Goal: Transaction & Acquisition: Book appointment/travel/reservation

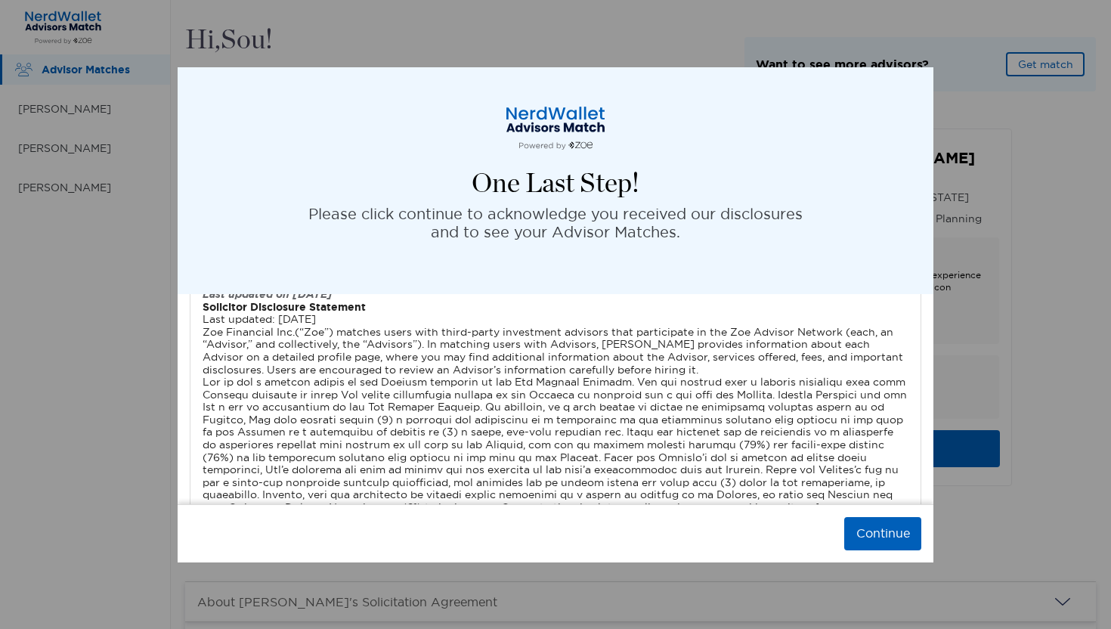
scroll to position [4980, 0]
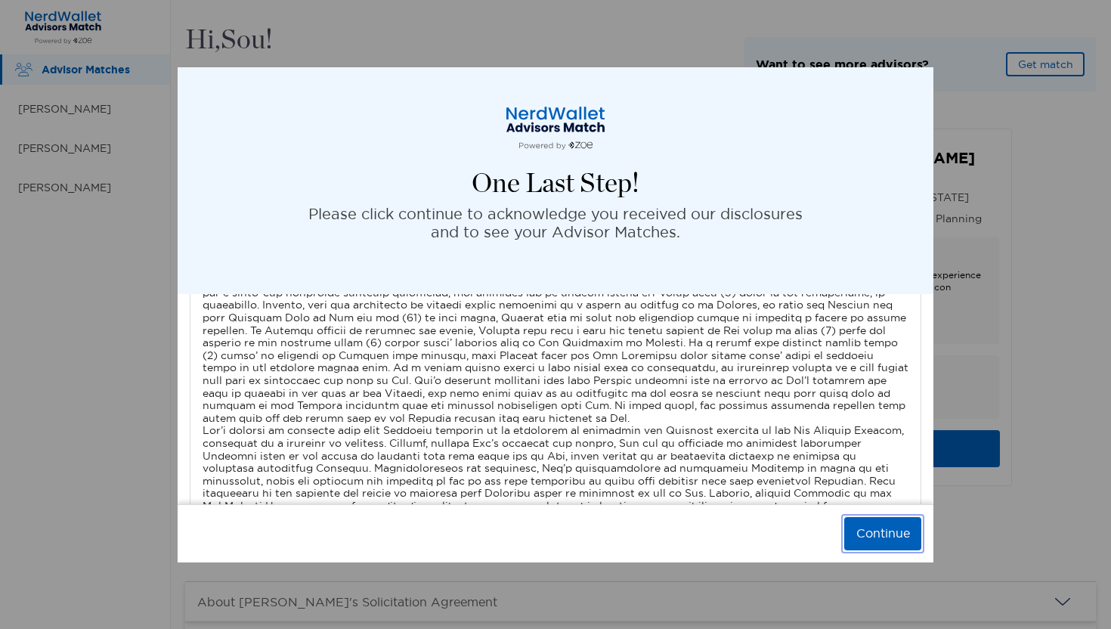
click at [877, 539] on button "Continue" at bounding box center [882, 533] width 77 height 33
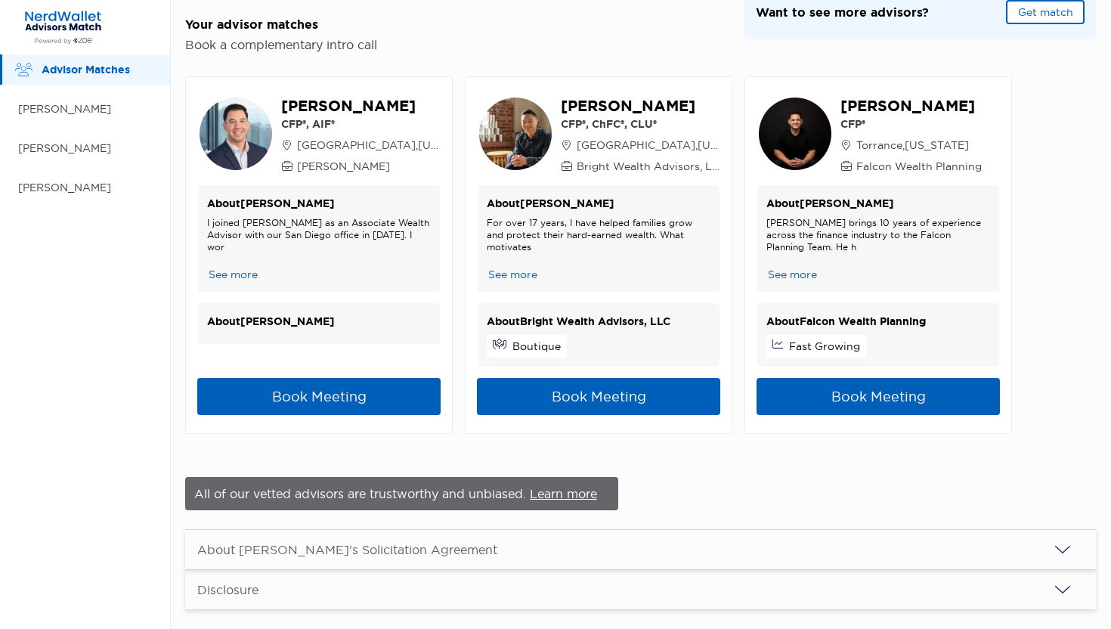
scroll to position [51, 0]
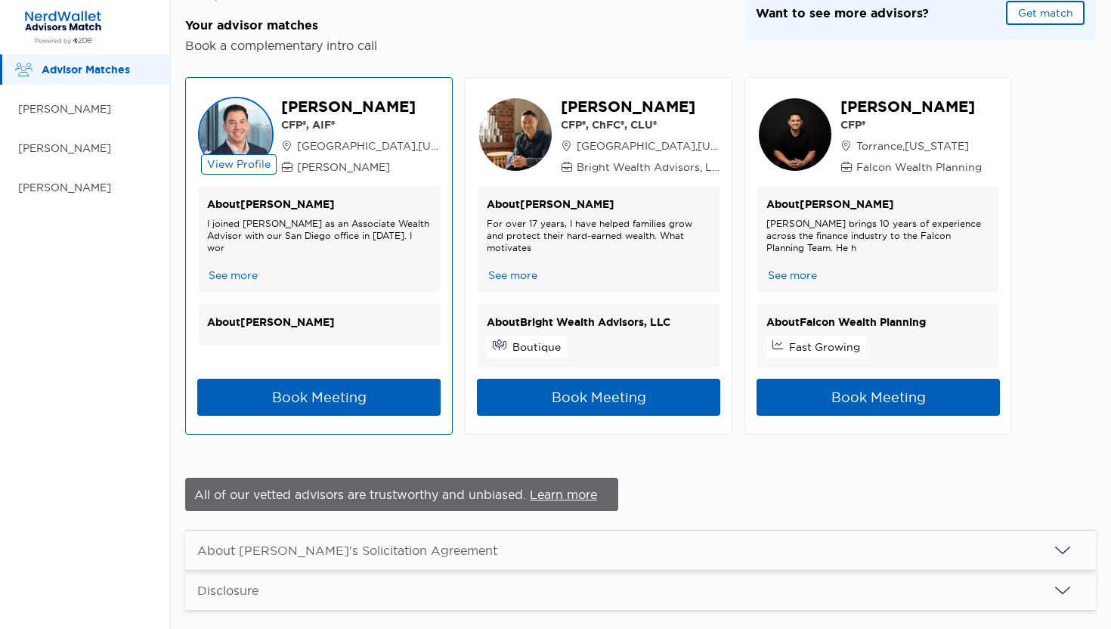
click at [376, 327] on p "About [PERSON_NAME]" at bounding box center [319, 322] width 224 height 19
click at [253, 277] on button "See more" at bounding box center [233, 275] width 52 height 16
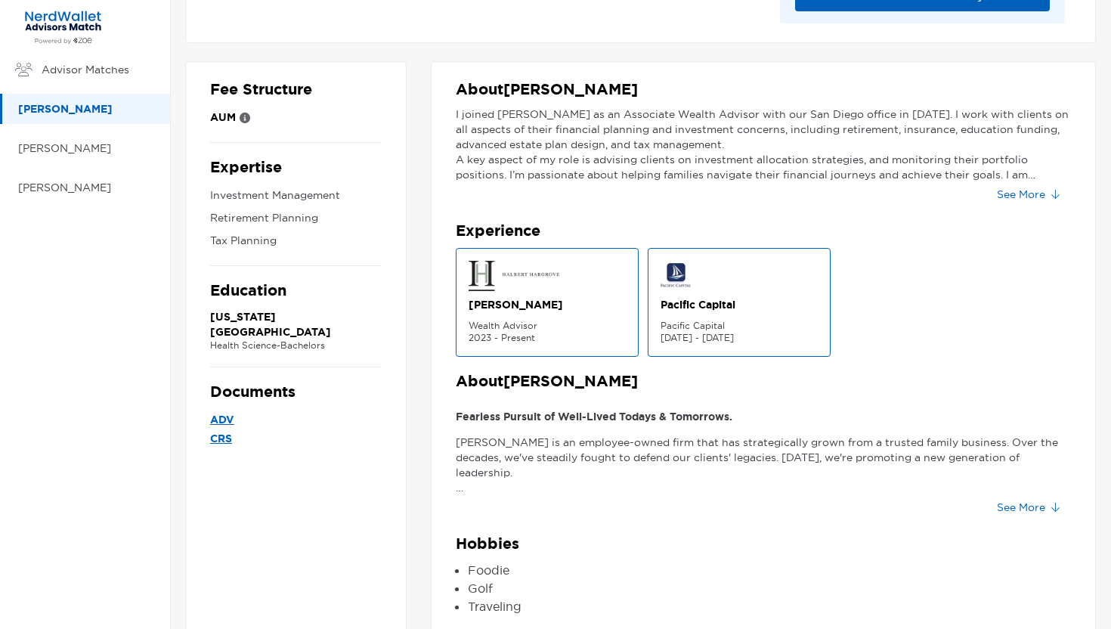
scroll to position [202, 0]
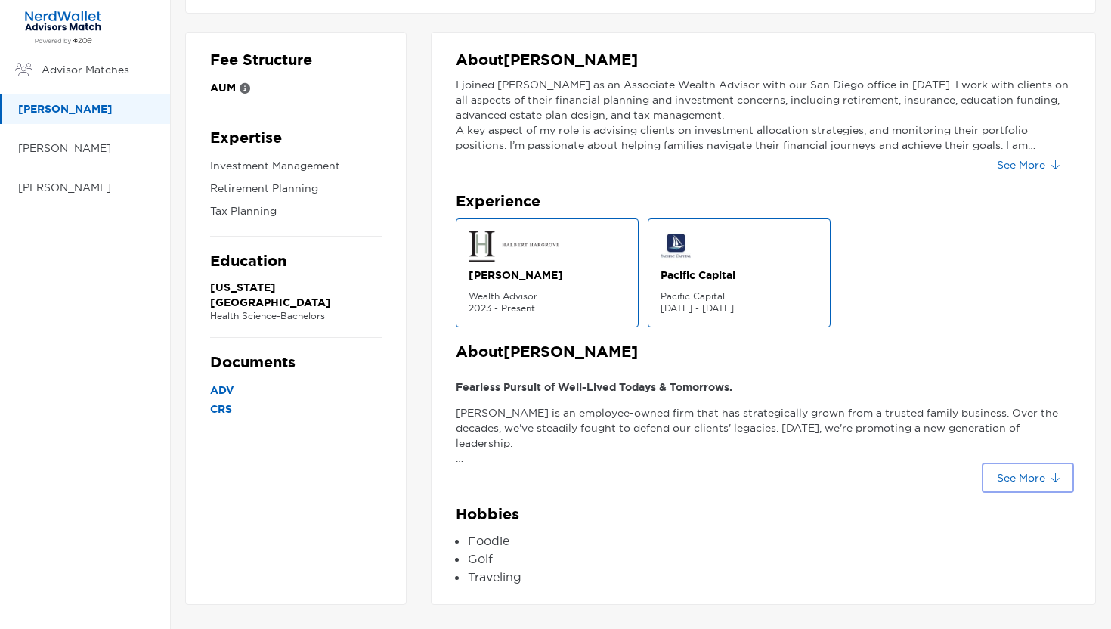
click at [997, 481] on button "See More" at bounding box center [1027, 477] width 86 height 24
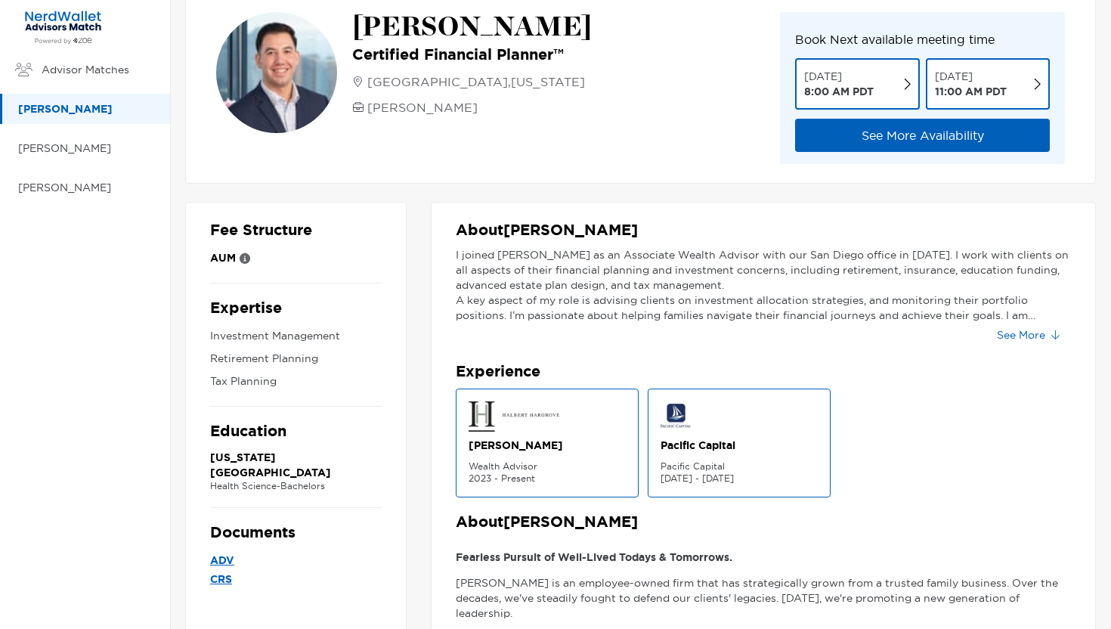
scroll to position [29, 0]
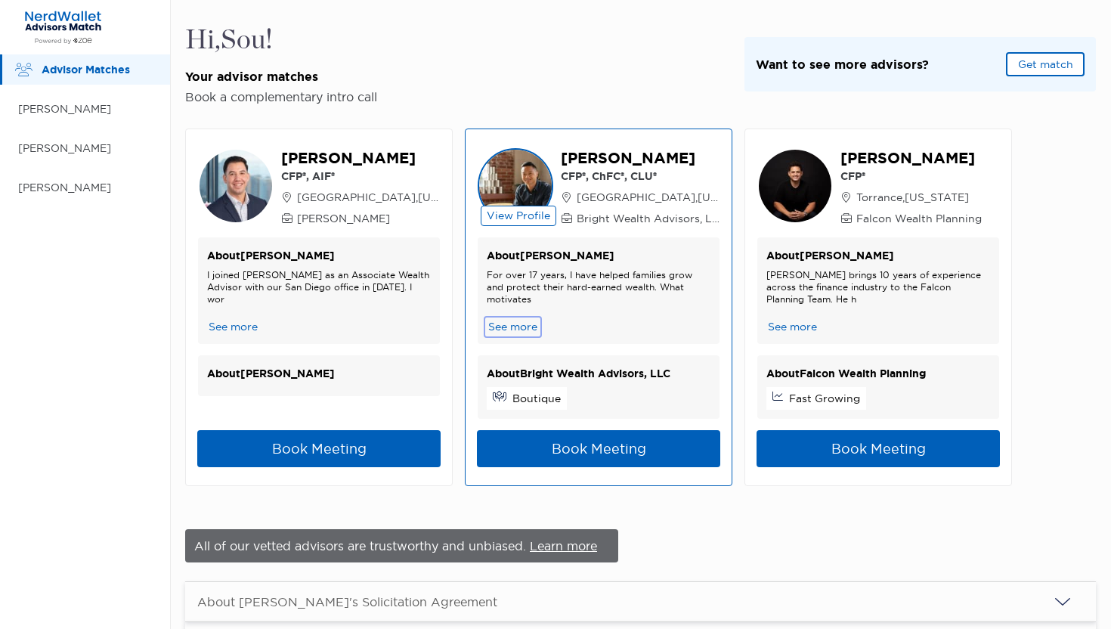
click at [521, 329] on button "See more" at bounding box center [513, 327] width 52 height 16
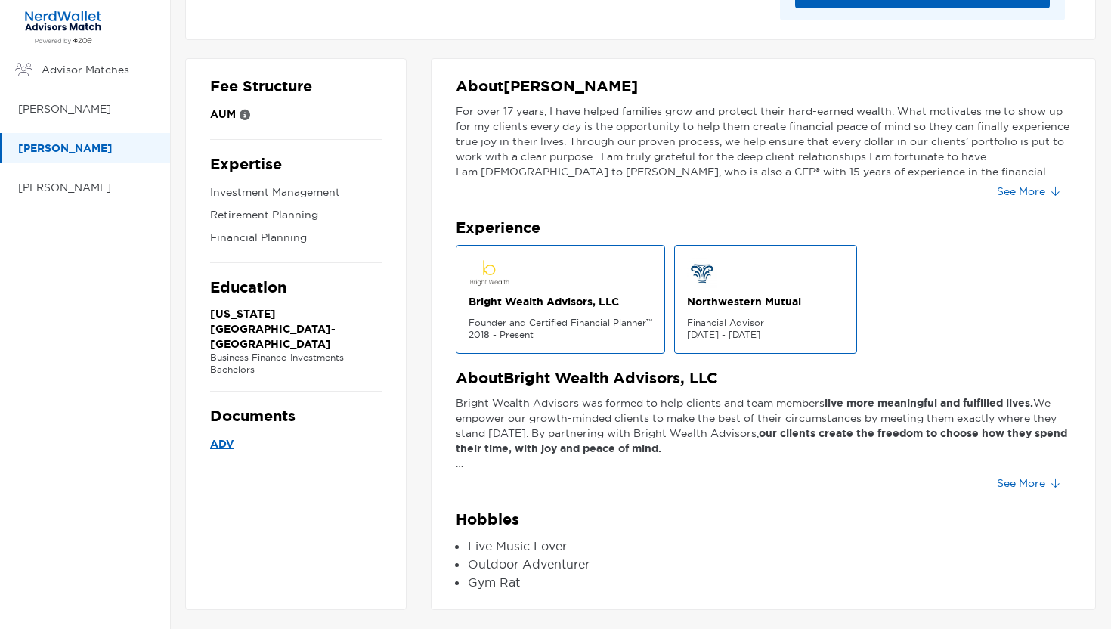
scroll to position [182, 0]
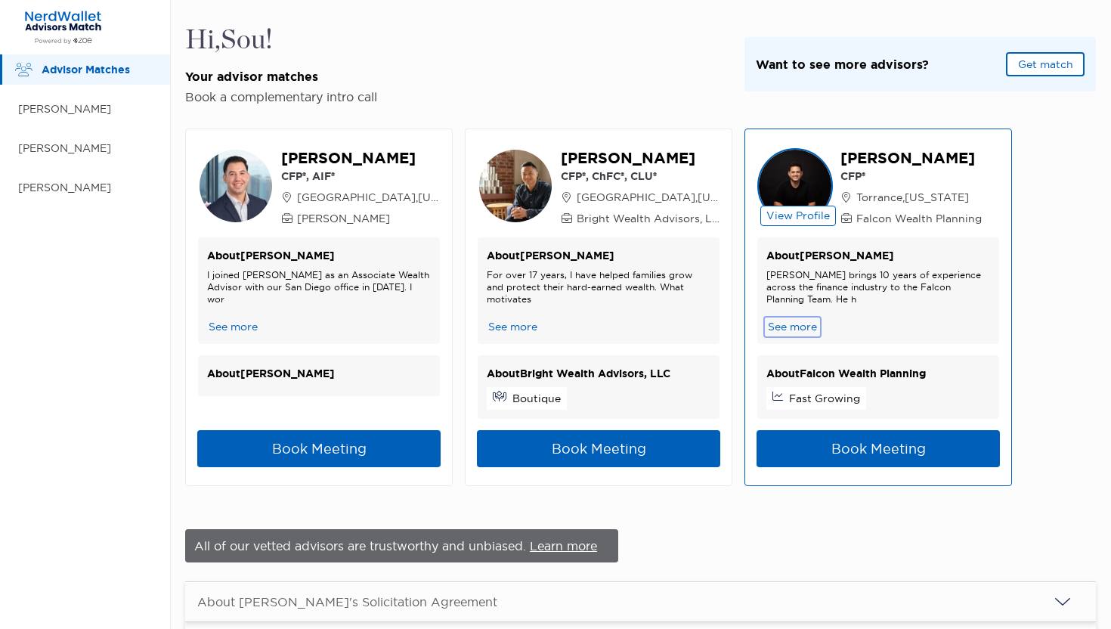
click at [787, 332] on button "See more" at bounding box center [792, 327] width 52 height 16
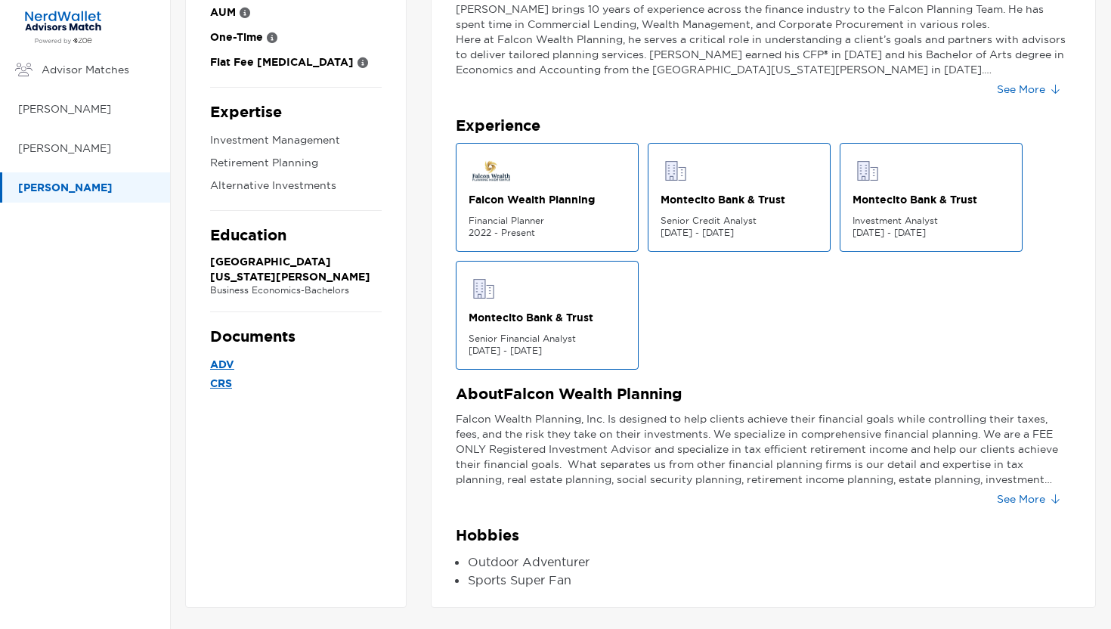
scroll to position [280, 0]
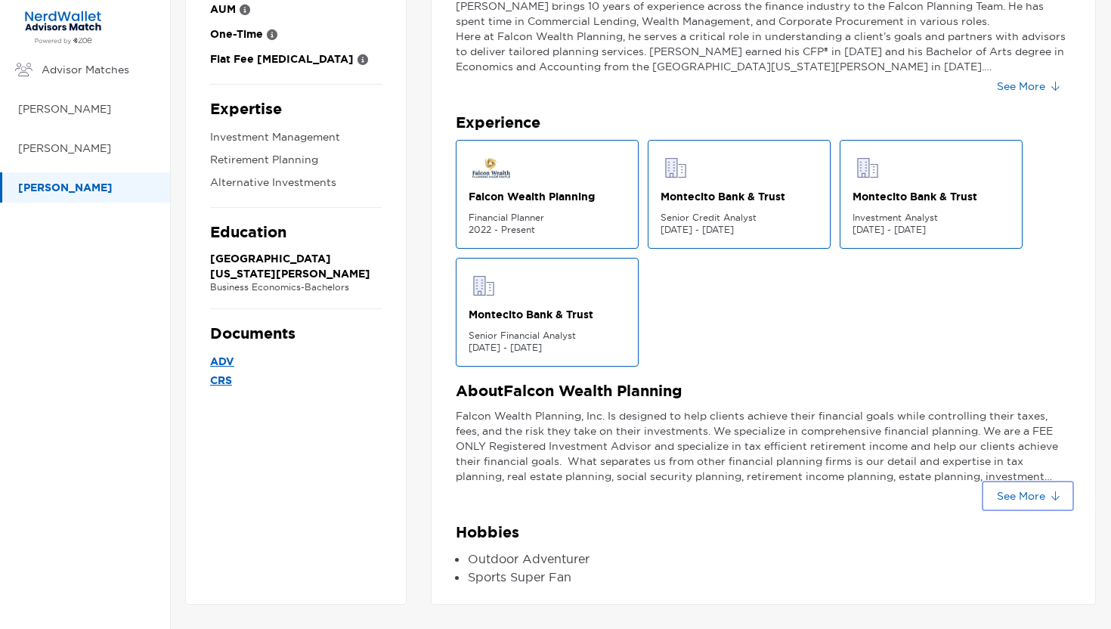
click at [1034, 497] on button "See More" at bounding box center [1027, 496] width 86 height 24
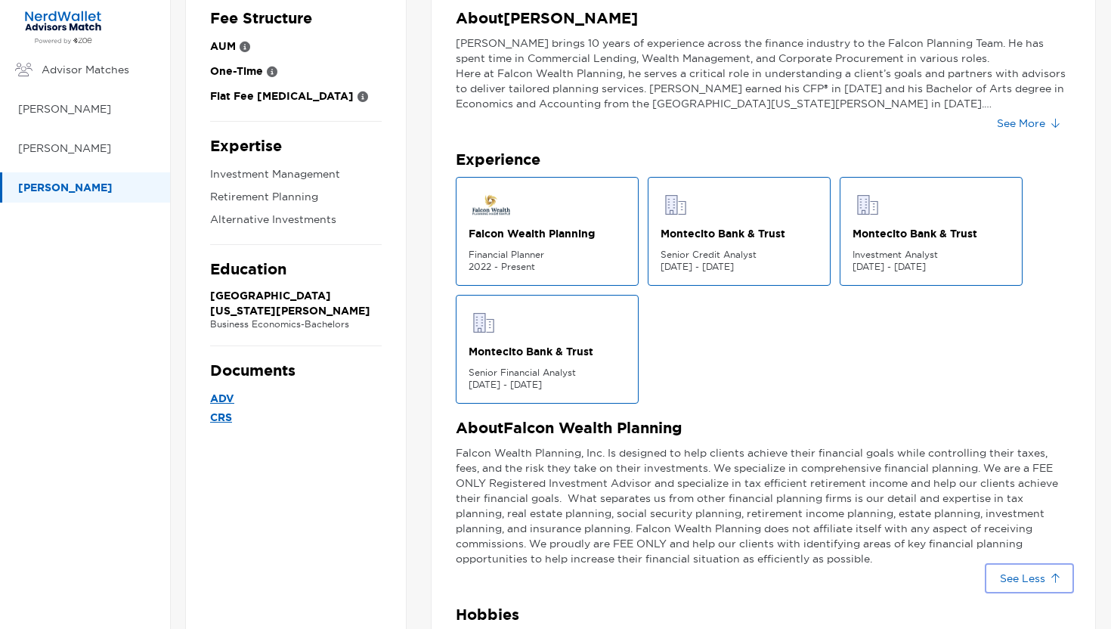
scroll to position [243, 0]
click at [229, 403] on p "ADV" at bounding box center [296, 399] width 172 height 19
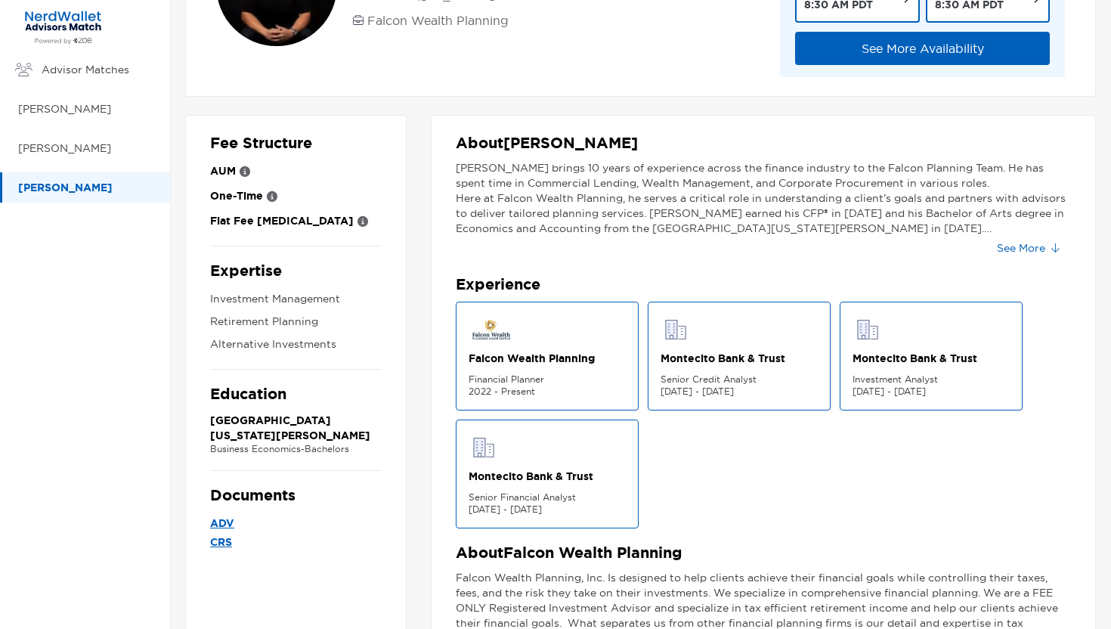
scroll to position [0, 0]
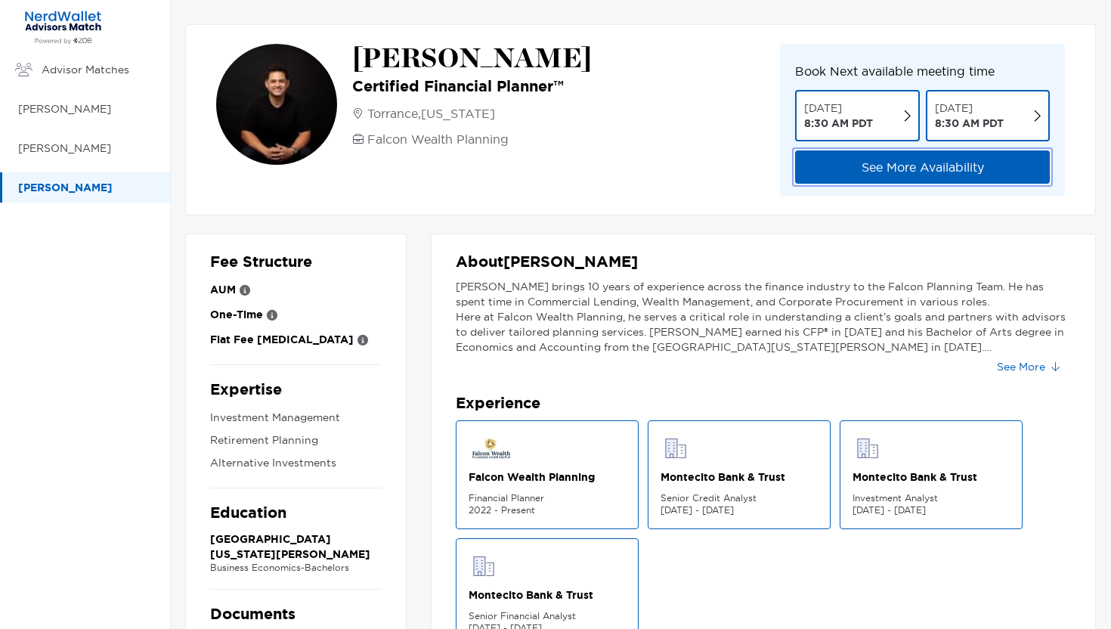
click at [863, 169] on button "See More Availability" at bounding box center [922, 166] width 255 height 33
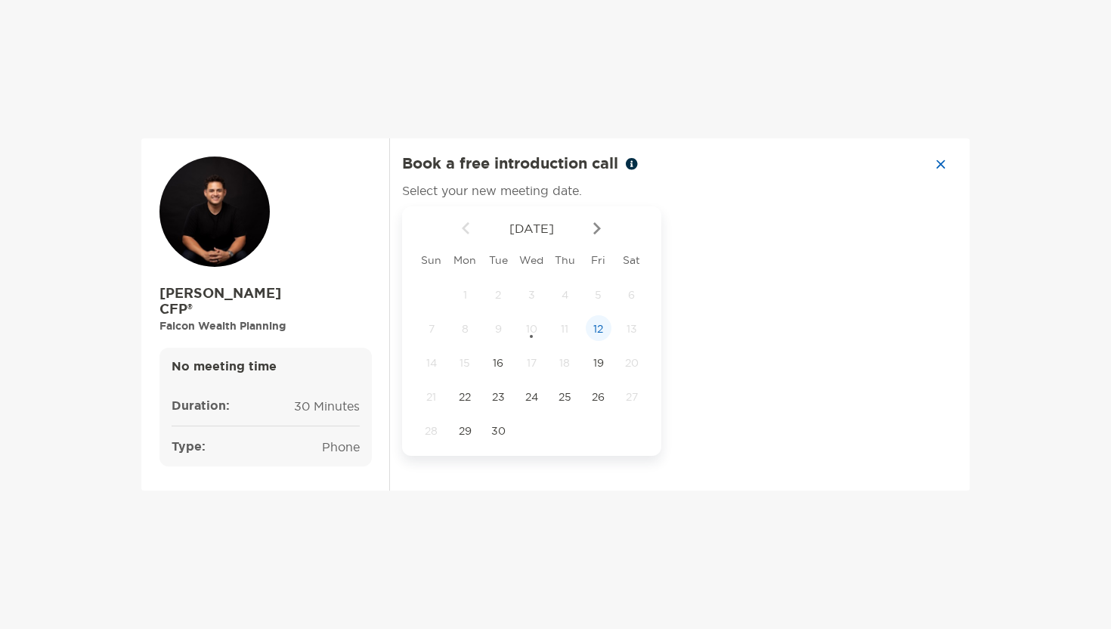
click at [595, 324] on span "12" at bounding box center [599, 329] width 26 height 14
click at [495, 365] on span "16" at bounding box center [498, 363] width 26 height 14
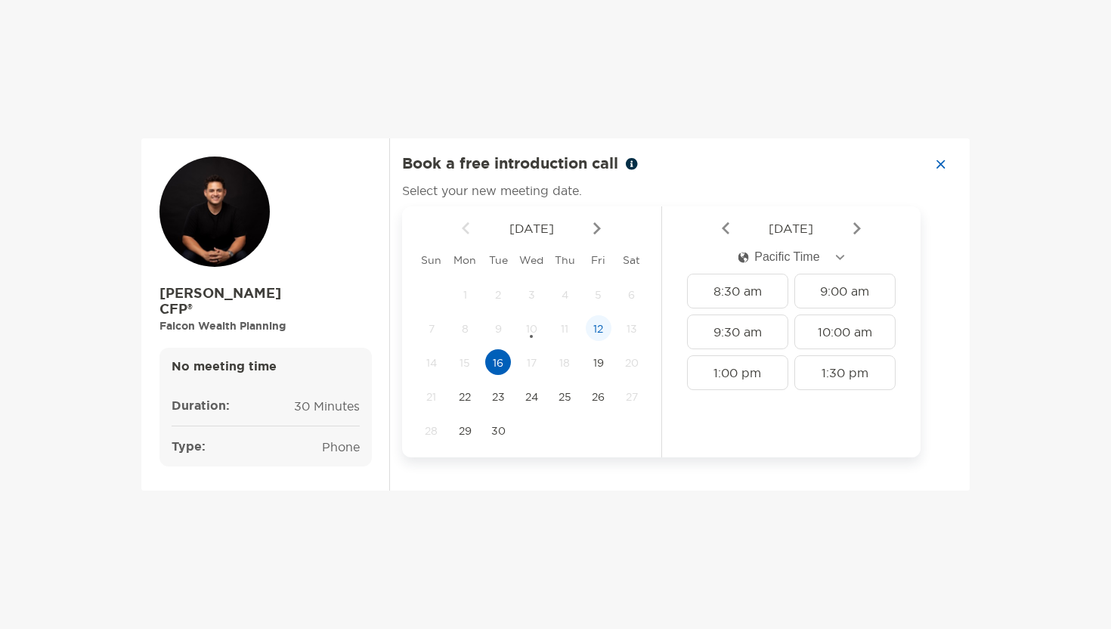
click at [604, 330] on span "12" at bounding box center [599, 329] width 26 height 14
click at [741, 283] on div "8:30 am" at bounding box center [737, 290] width 101 height 35
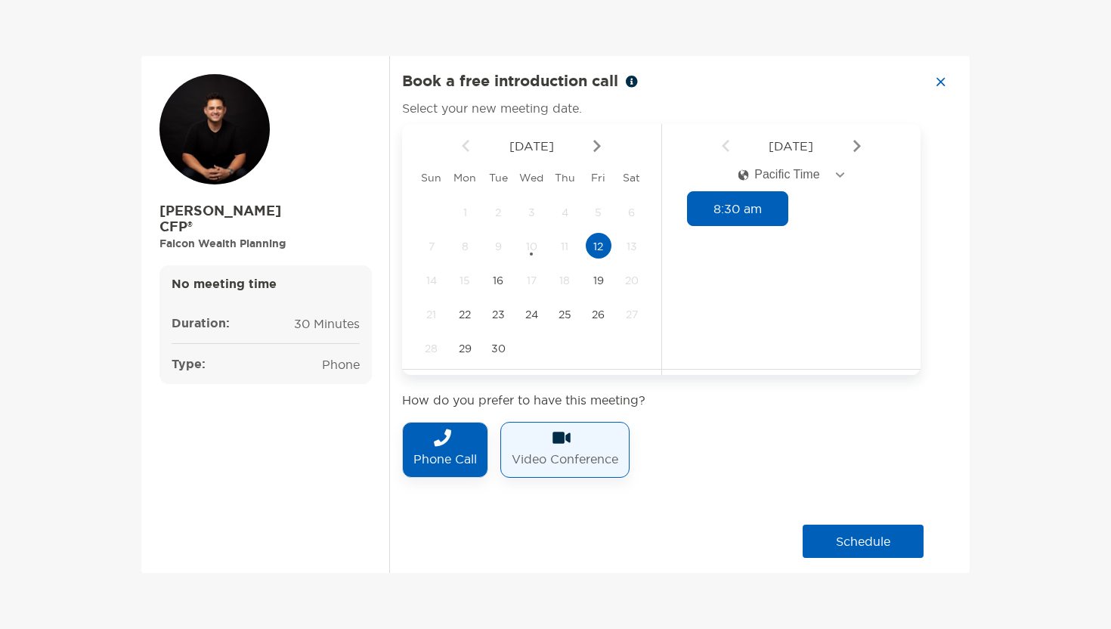
click at [622, 467] on div "Video Conference" at bounding box center [564, 450] width 129 height 56
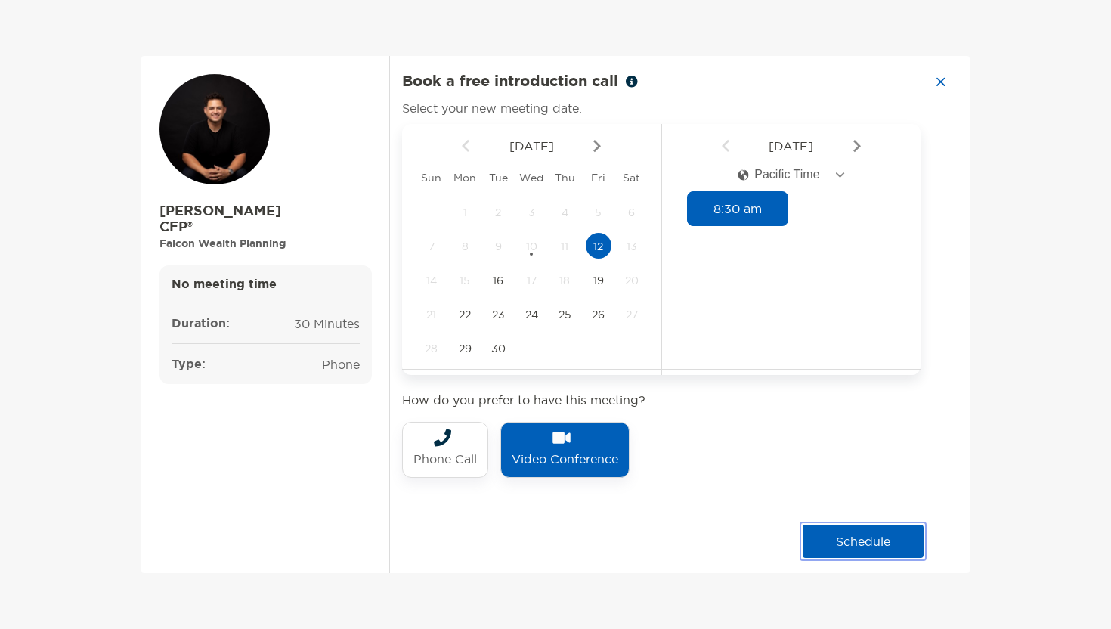
click at [872, 550] on button "schedule" at bounding box center [862, 540] width 121 height 33
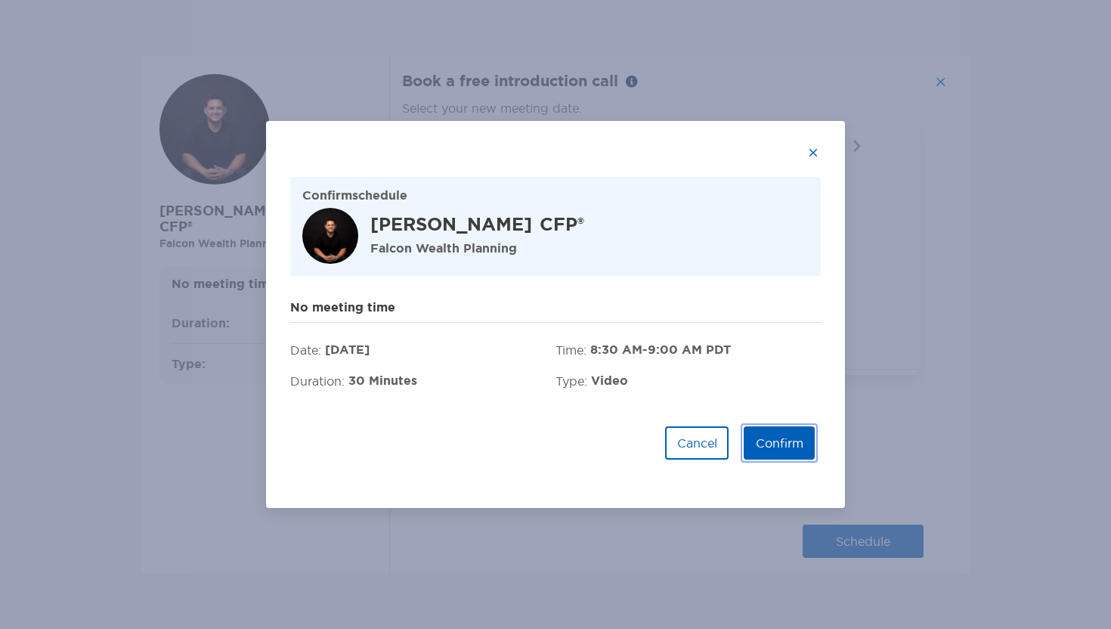
click at [780, 445] on button "Confirm" at bounding box center [778, 442] width 71 height 33
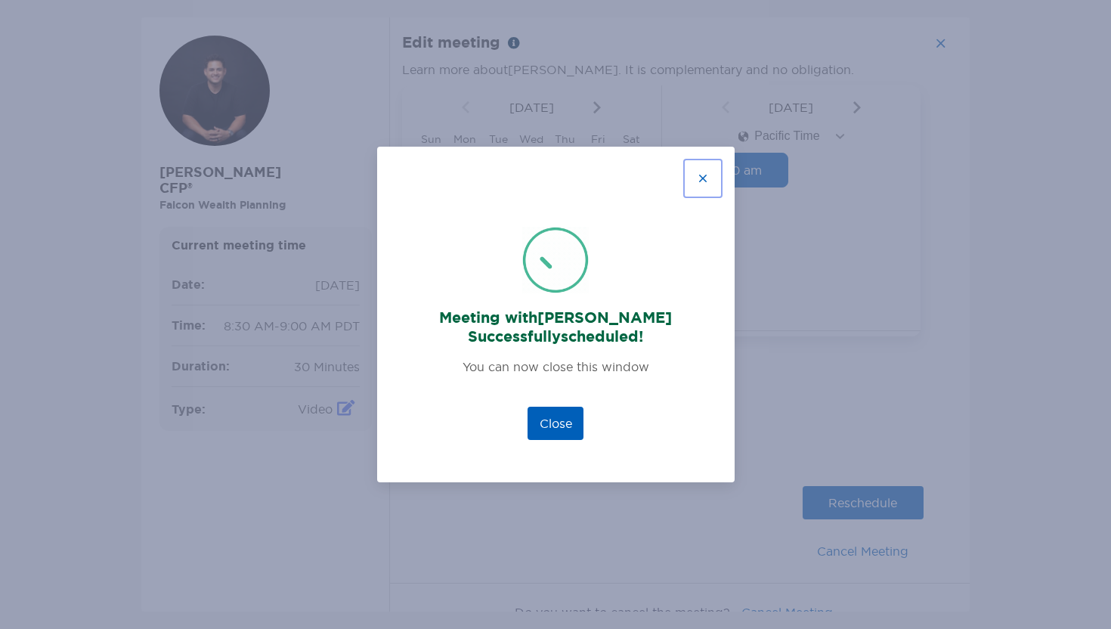
click at [707, 177] on button "button" at bounding box center [702, 178] width 33 height 33
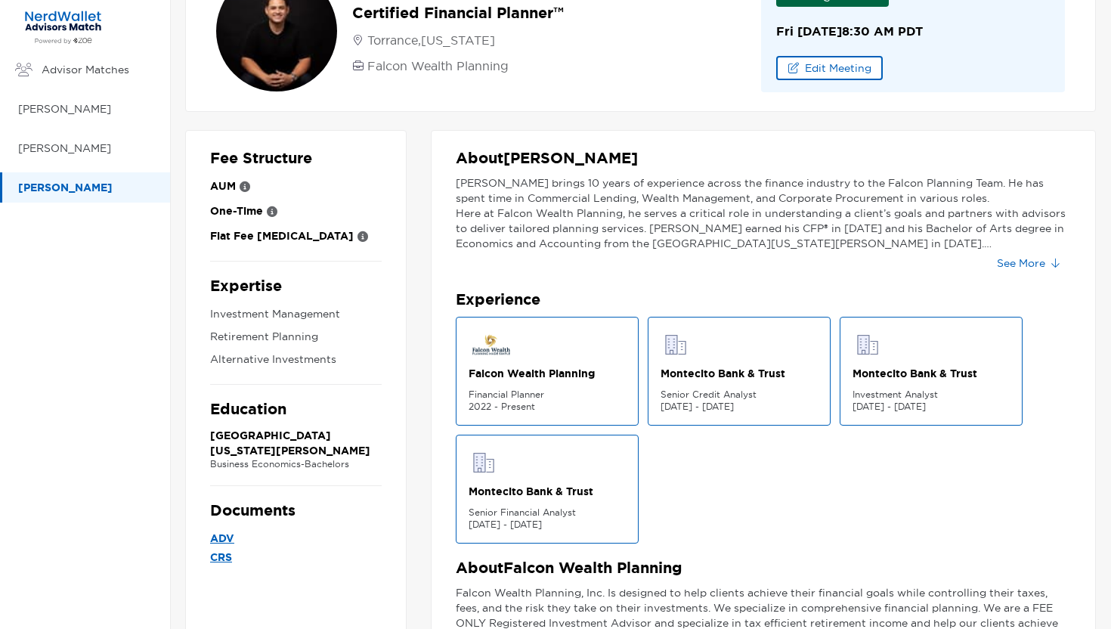
scroll to position [84, 0]
